Goal: Information Seeking & Learning: Learn about a topic

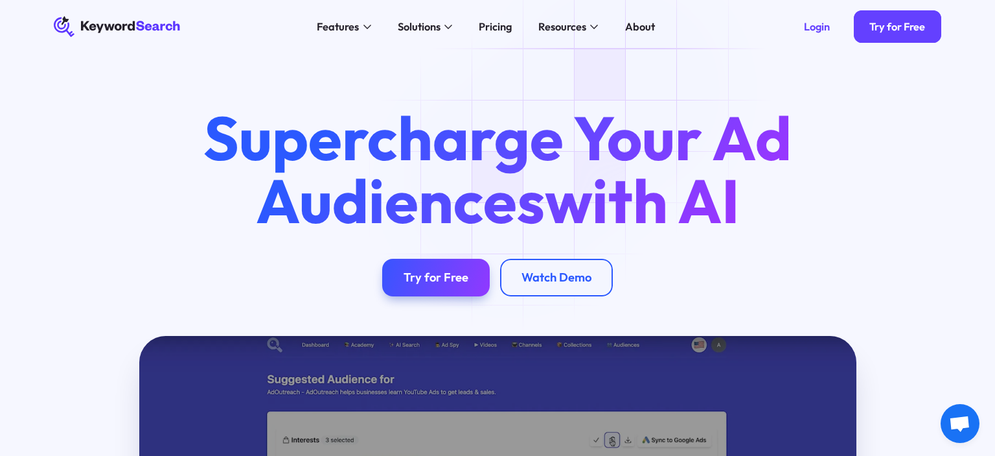
click at [512, 180] on h1 "Supercharge Your Ad Audiences with AI" at bounding box center [498, 169] width 638 height 126
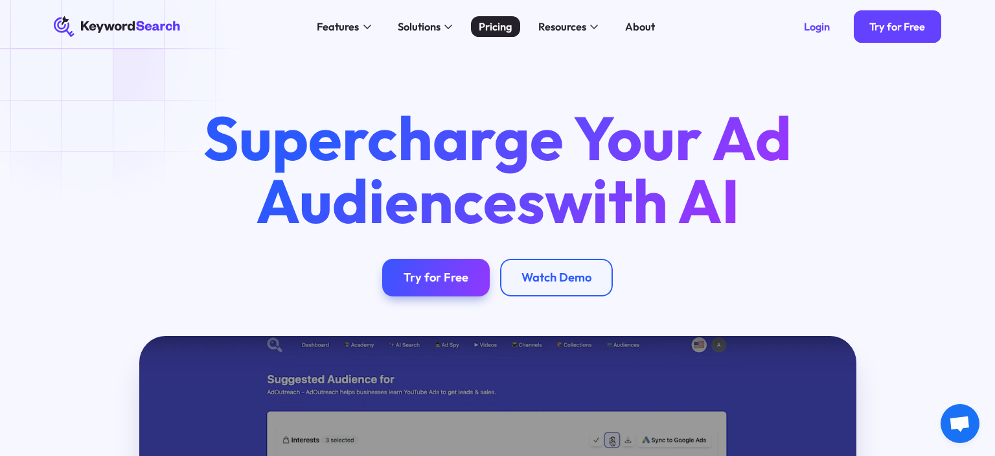
click at [496, 32] on div "Pricing" at bounding box center [495, 27] width 33 height 16
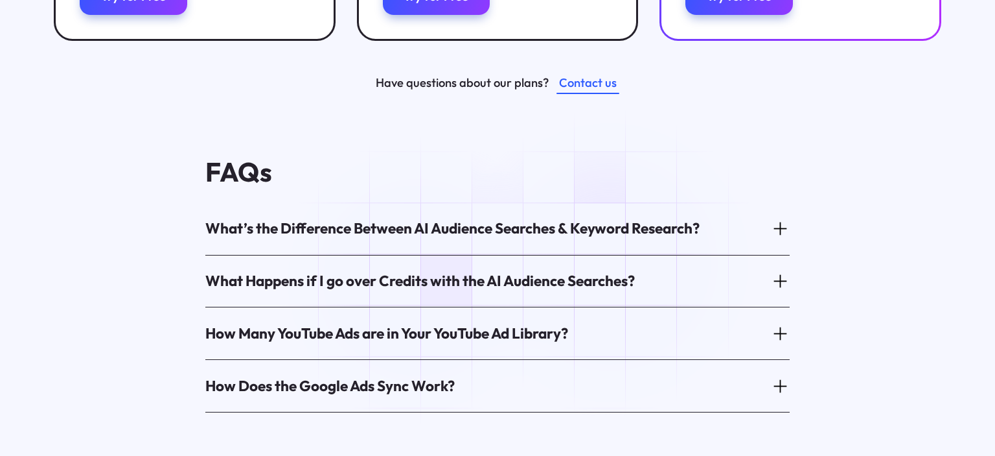
scroll to position [684, 0]
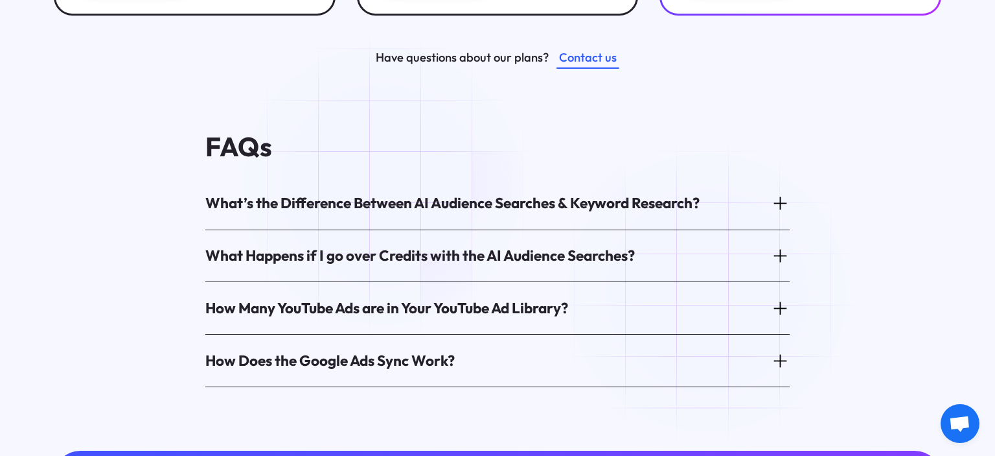
click at [382, 193] on div "What’s the Difference Between AI Audience Searches & Keyword Research?" at bounding box center [452, 203] width 494 height 20
